Goal: Find specific page/section: Find specific page/section

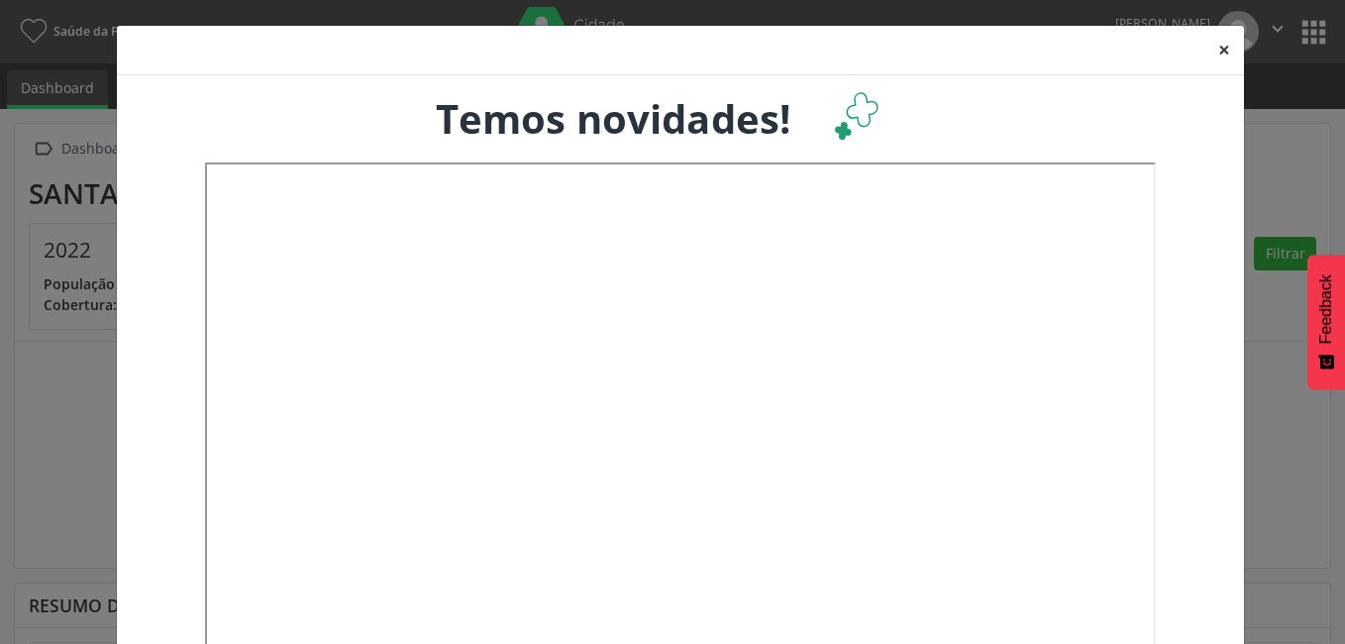
click at [1219, 49] on button "×" at bounding box center [1225, 50] width 40 height 49
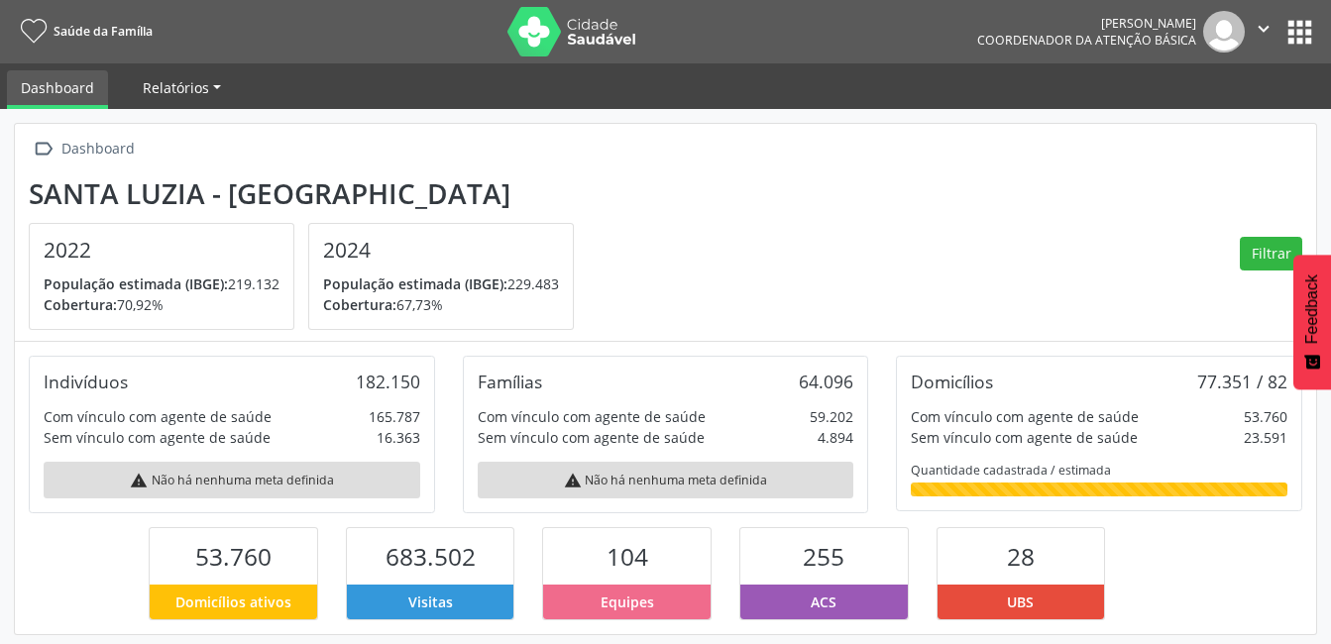
click at [152, 77] on link "Relatórios" at bounding box center [182, 87] width 106 height 35
click at [222, 144] on link "Desfechos da visita" at bounding box center [214, 134] width 169 height 35
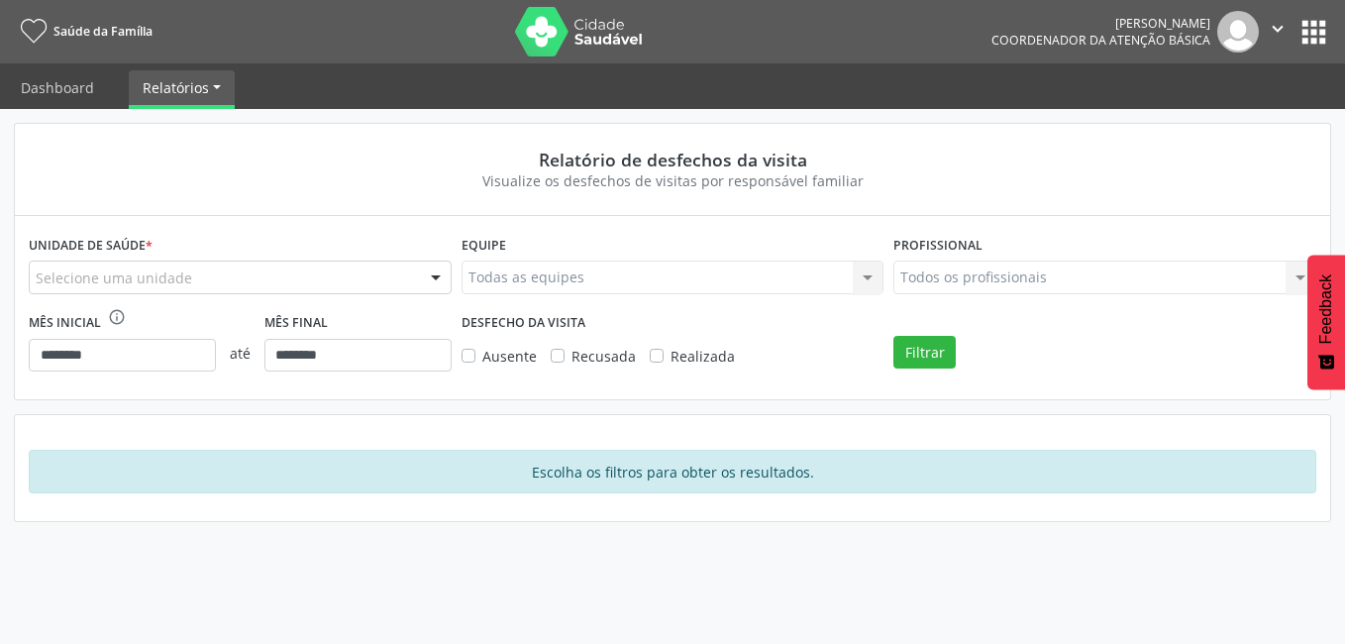
click at [444, 280] on div at bounding box center [436, 279] width 30 height 34
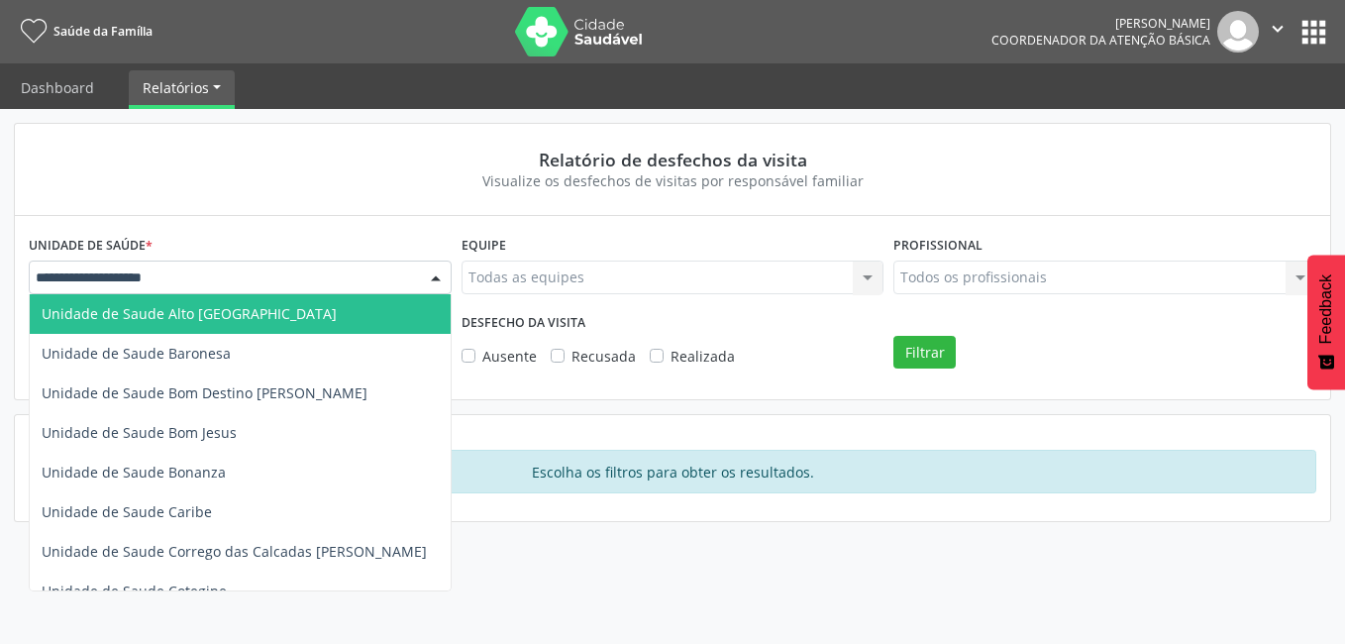
click at [361, 317] on span "Unidade de Saude Alto [GEOGRAPHIC_DATA]" at bounding box center [240, 314] width 421 height 40
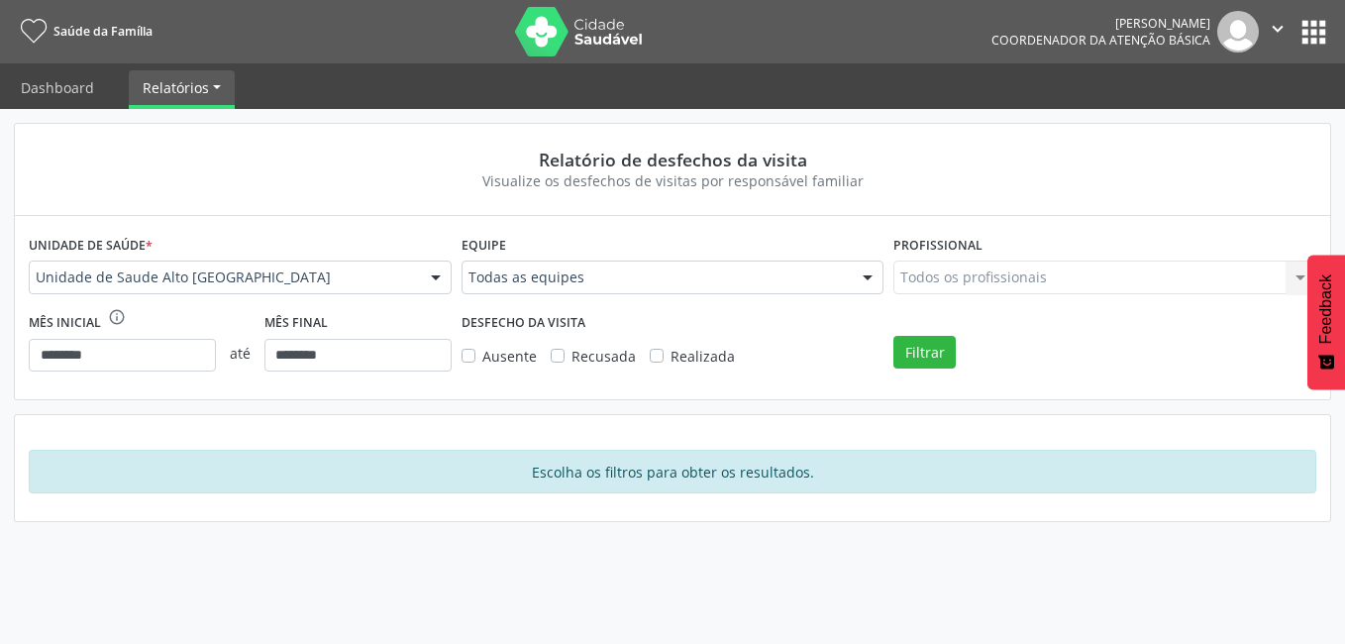
click at [1292, 280] on div "Todos os profissionais Todos os profissionais Nenhum resultado encontrado para:…" at bounding box center [1105, 278] width 423 height 34
click at [1299, 276] on div "Todos os profissionais Todos os profissionais Nenhum resultado encontrado para:…" at bounding box center [1105, 278] width 423 height 34
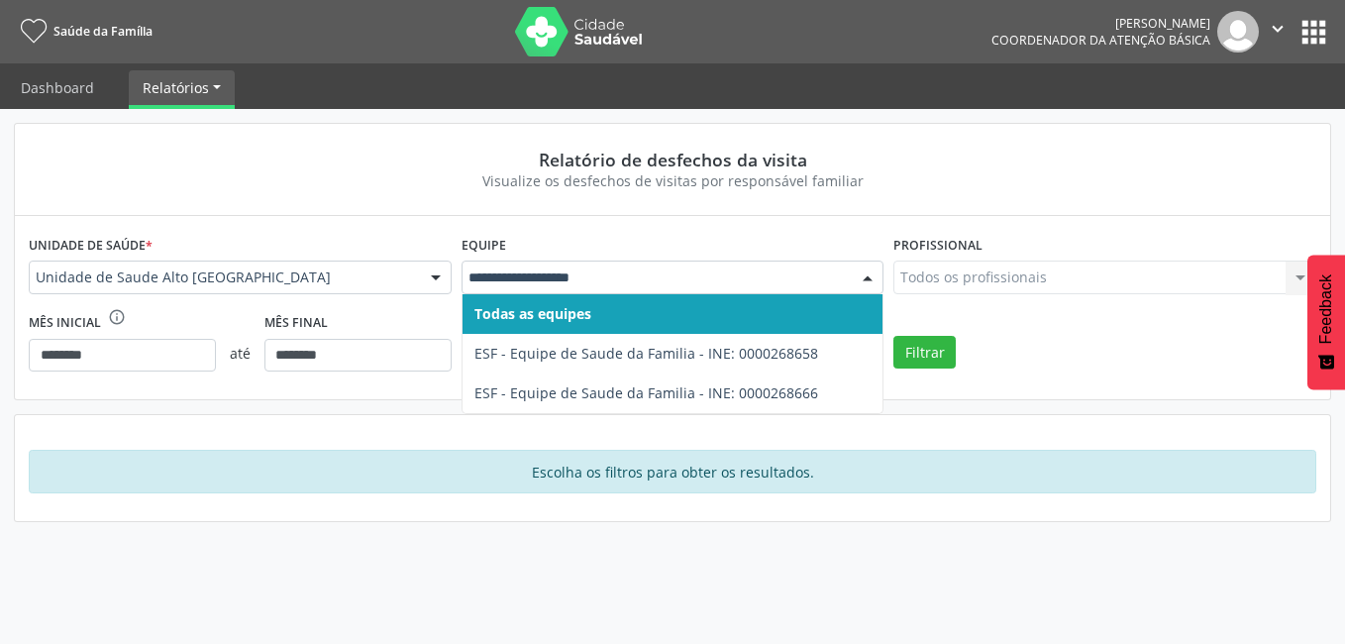
click at [878, 271] on div at bounding box center [868, 279] width 30 height 34
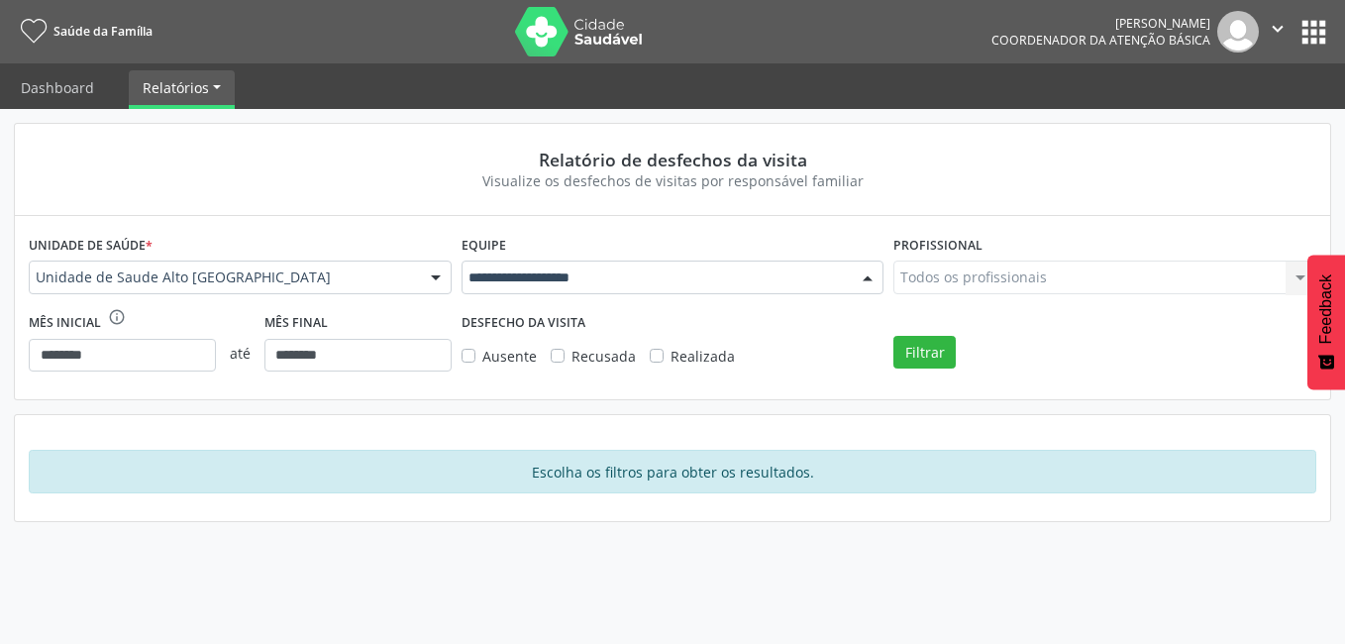
click at [825, 292] on div at bounding box center [673, 278] width 423 height 34
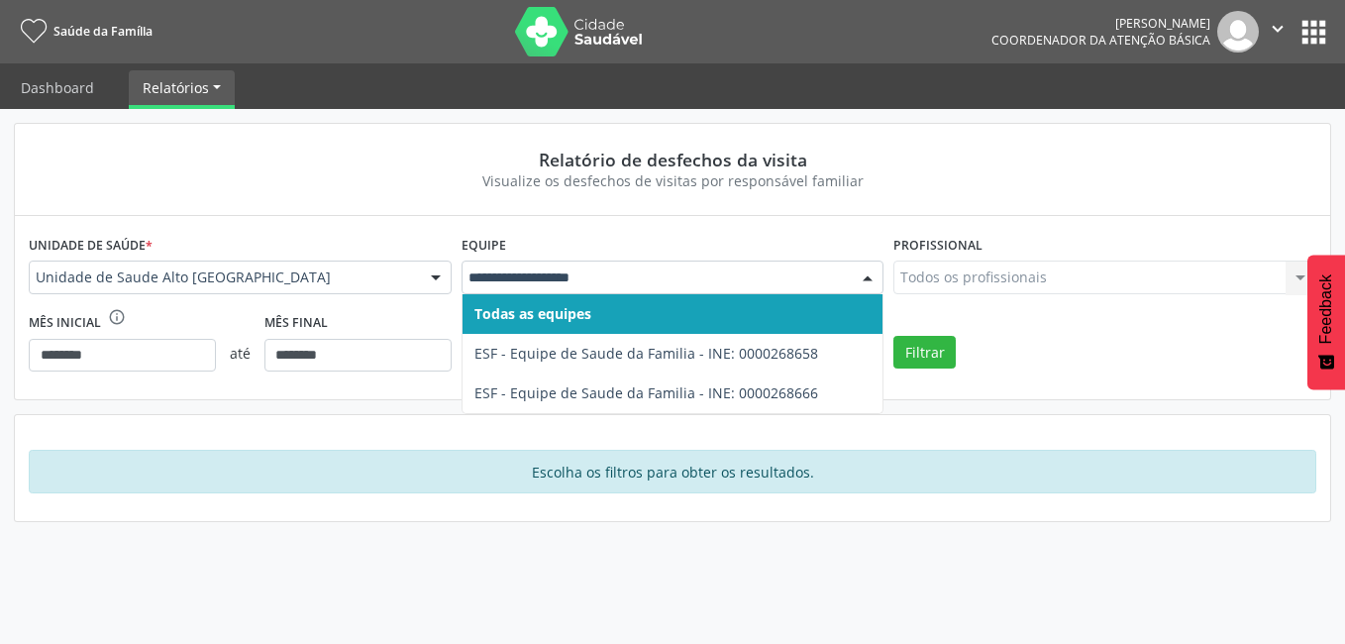
click at [1203, 231] on div "Profissional Todos os profissionais Todos os profissionais Nenhum resultado enc…" at bounding box center [1105, 268] width 433 height 77
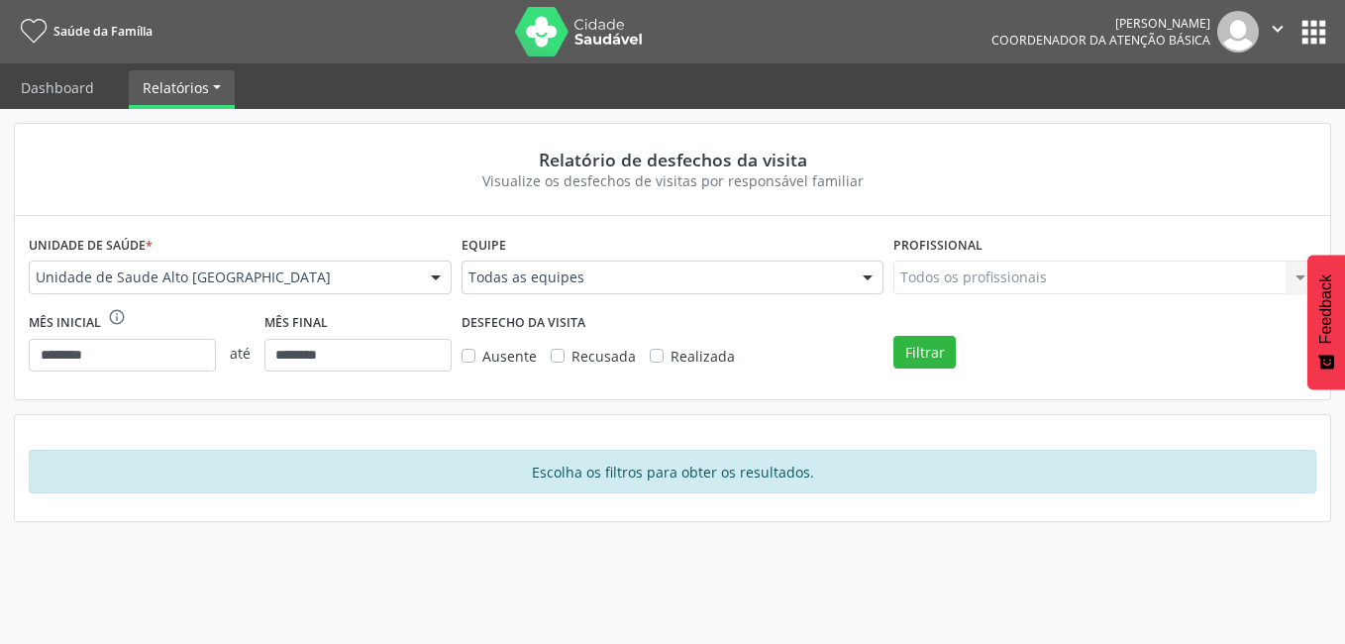
click at [1299, 277] on div "Todos os profissionais Todos os profissionais Nenhum resultado encontrado para:…" at bounding box center [1105, 278] width 423 height 34
click at [906, 350] on button "Filtrar" at bounding box center [925, 353] width 62 height 34
